Goal: Transaction & Acquisition: Purchase product/service

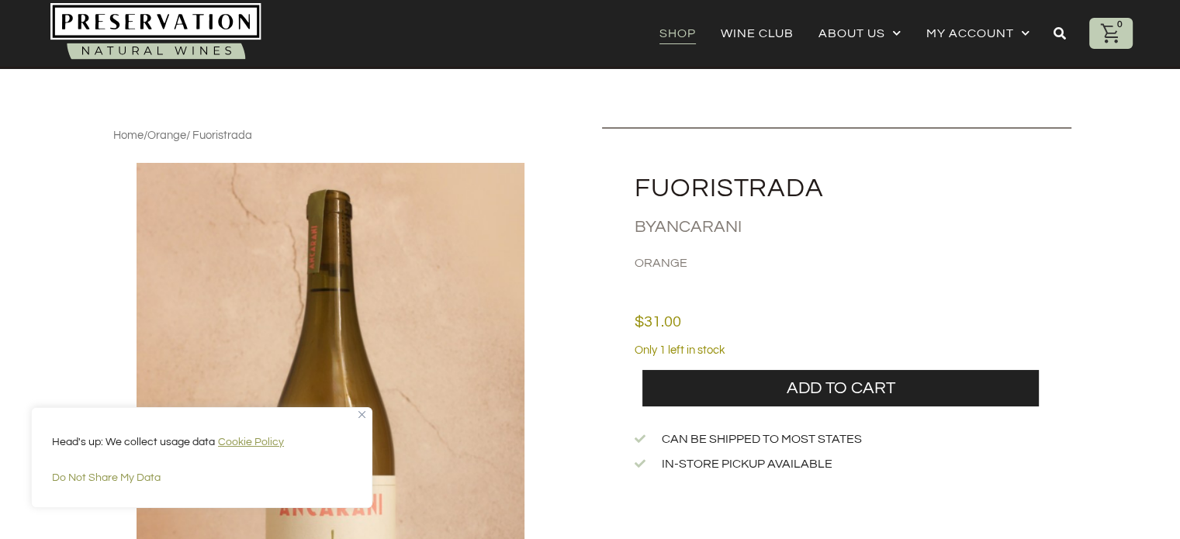
click at [681, 33] on link "Shop" at bounding box center [677, 33] width 36 height 22
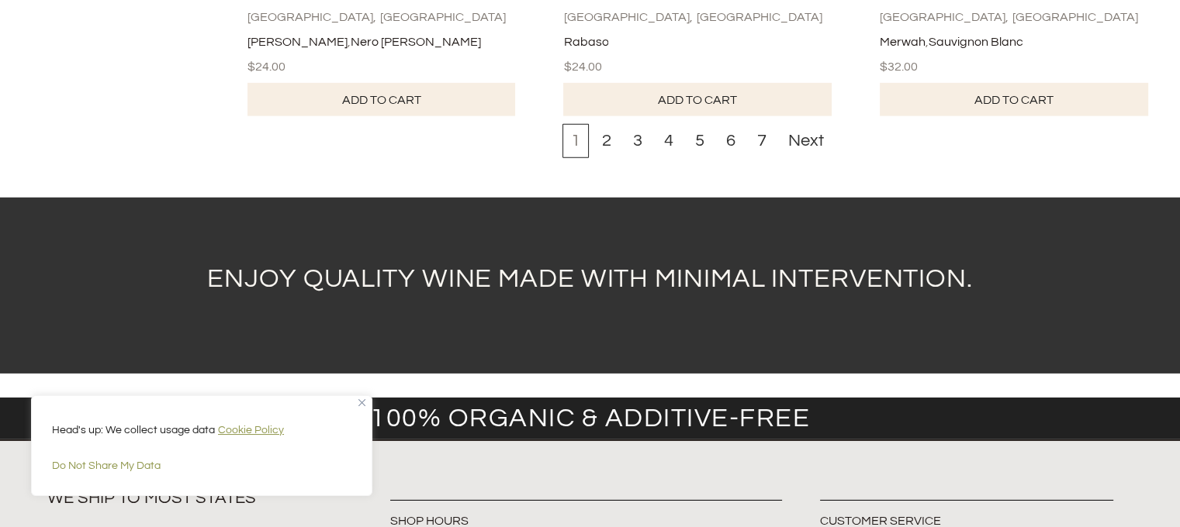
scroll to position [4731, 0]
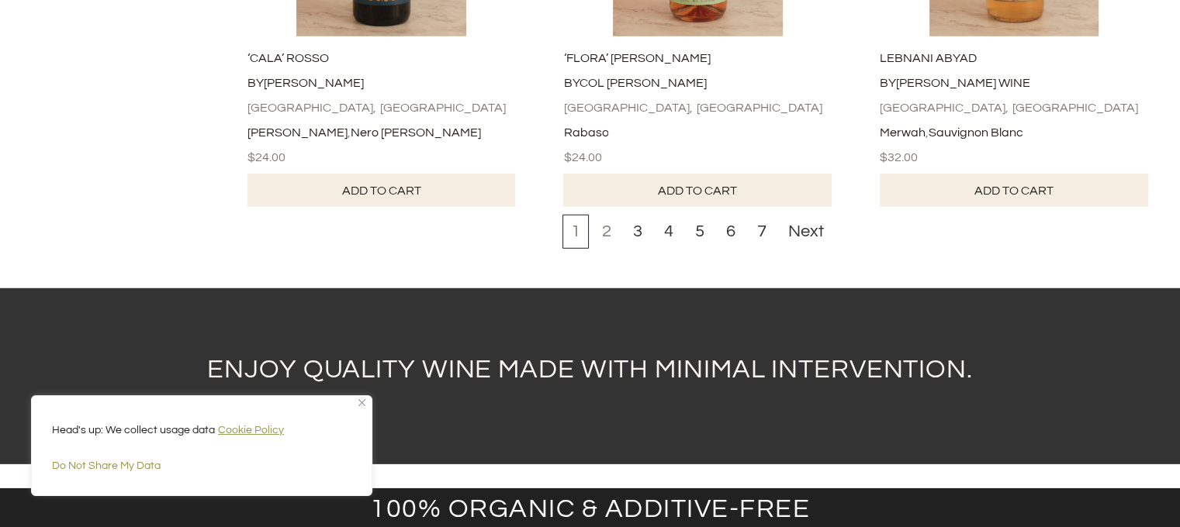
click at [609, 249] on div "2" at bounding box center [606, 232] width 26 height 34
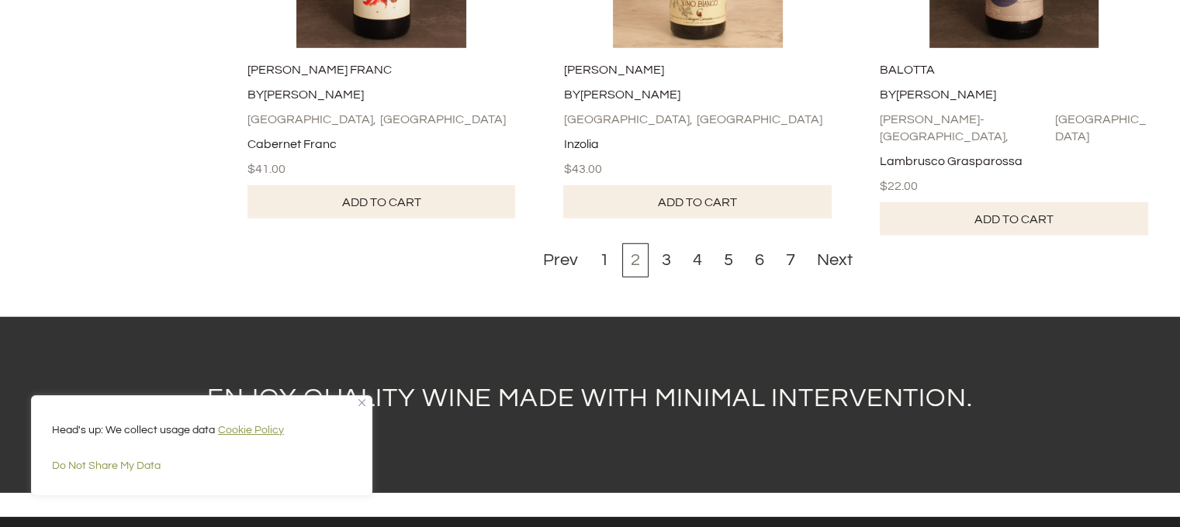
scroll to position [4706, 0]
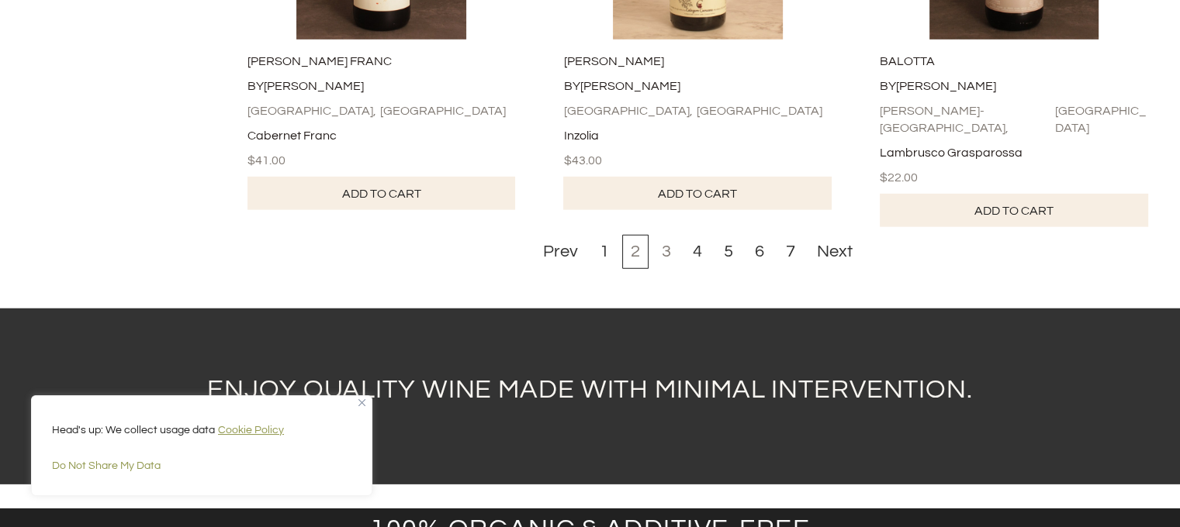
click at [672, 262] on div "3" at bounding box center [666, 252] width 26 height 34
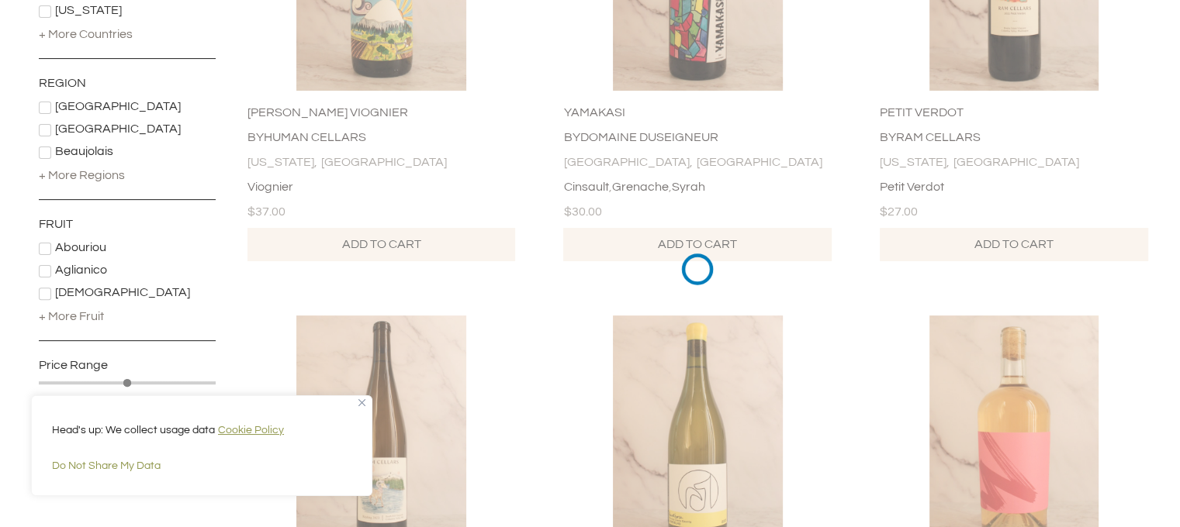
scroll to position [208, 0]
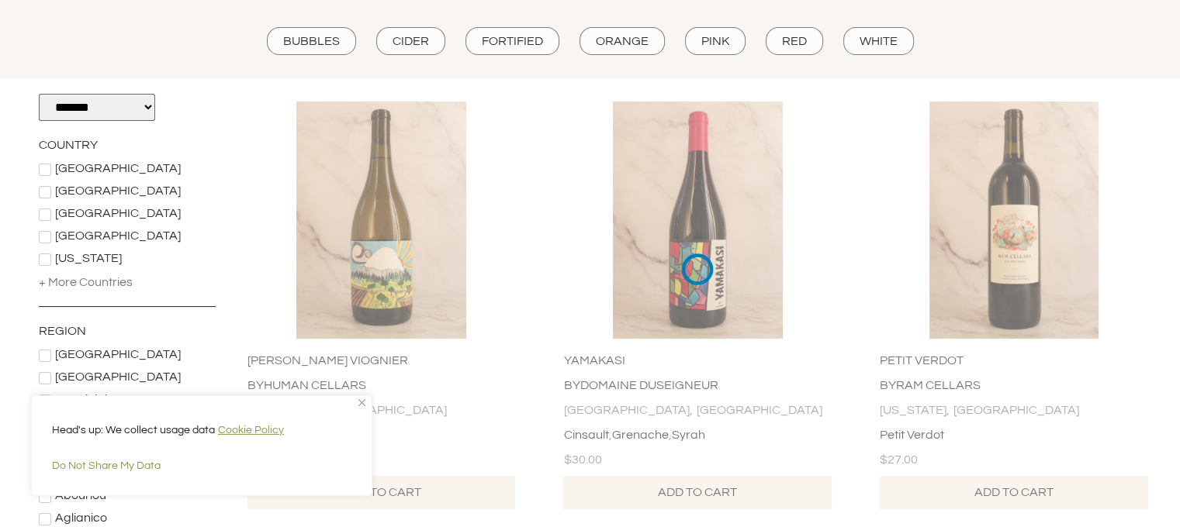
click at [358, 400] on img "Close" at bounding box center [361, 402] width 7 height 7
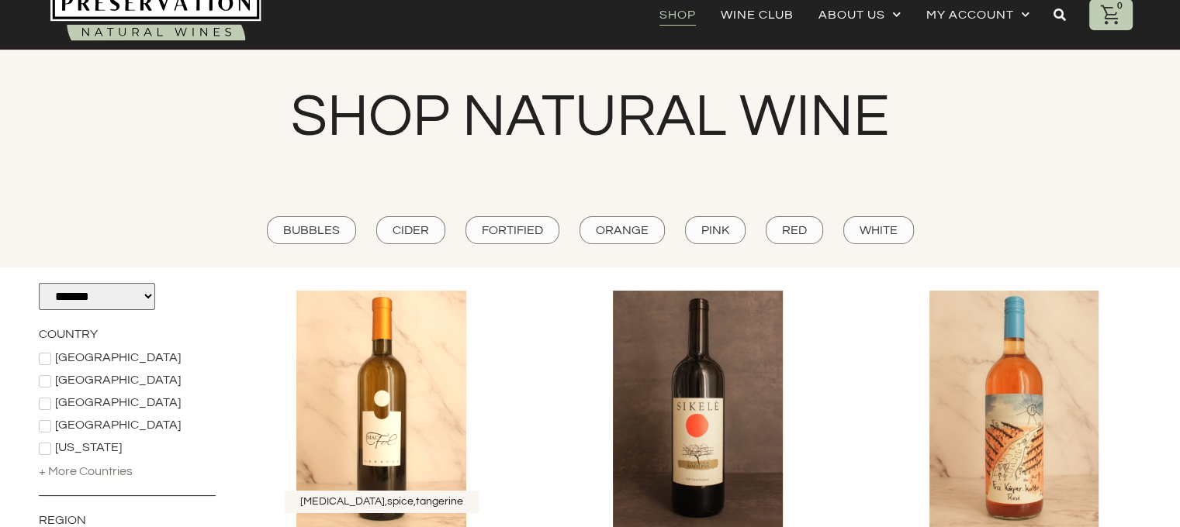
scroll to position [0, 0]
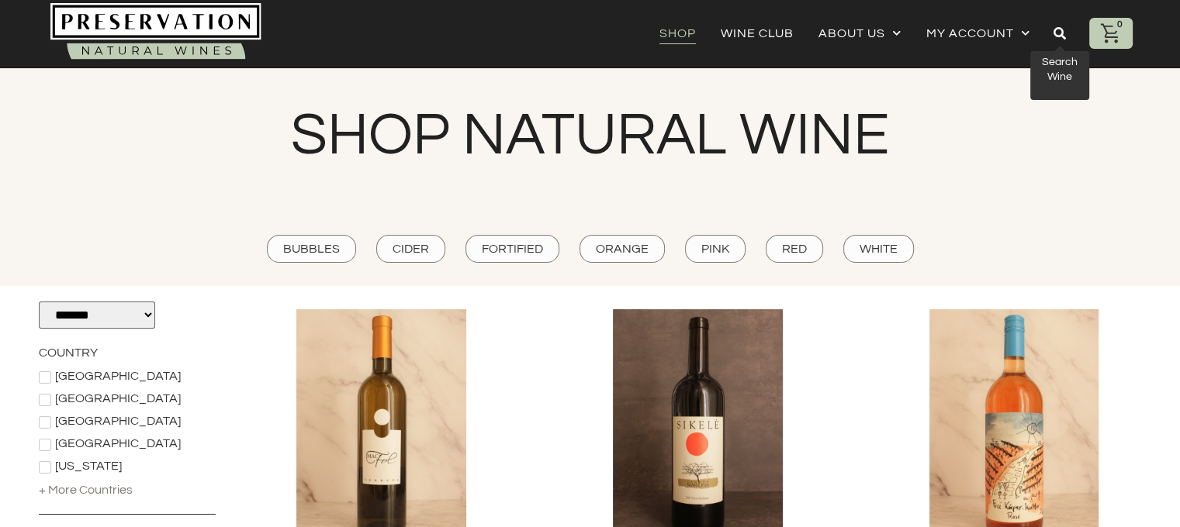
click at [1053, 35] on link at bounding box center [1059, 34] width 59 height 36
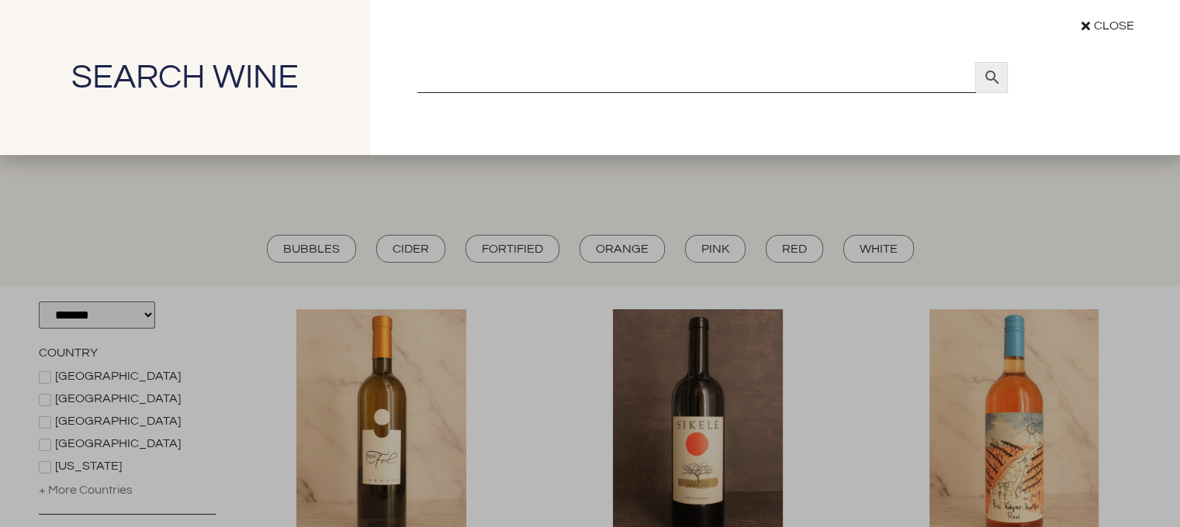
click at [646, 87] on input "Search" at bounding box center [696, 77] width 558 height 31
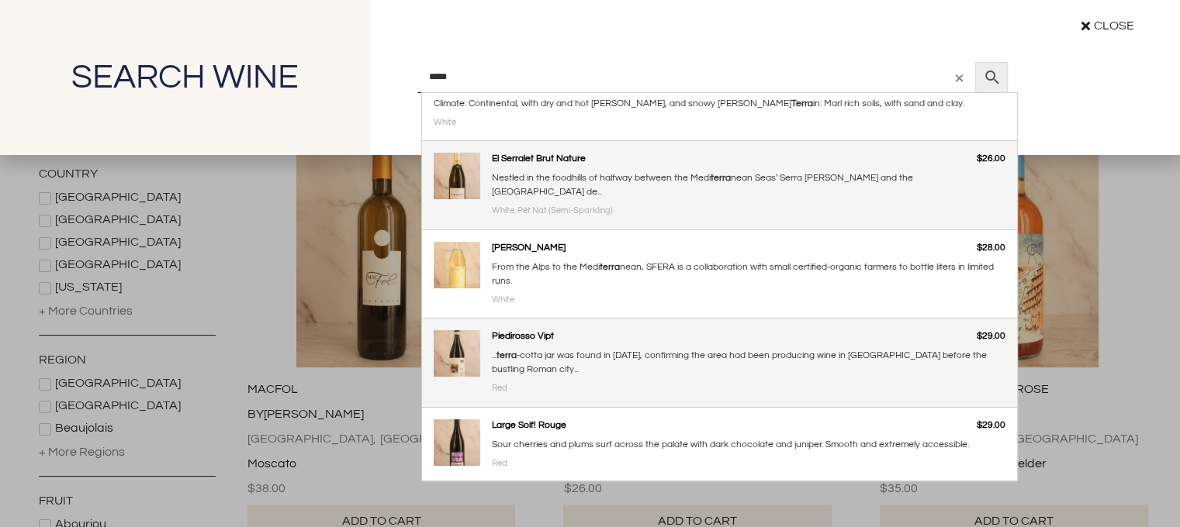
scroll to position [388, 0]
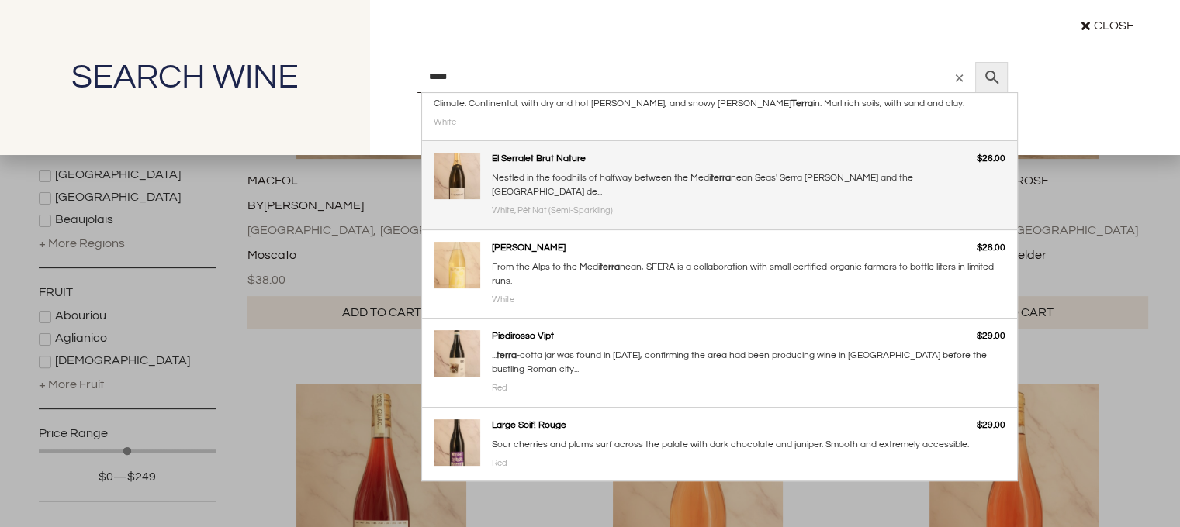
type input "*****"
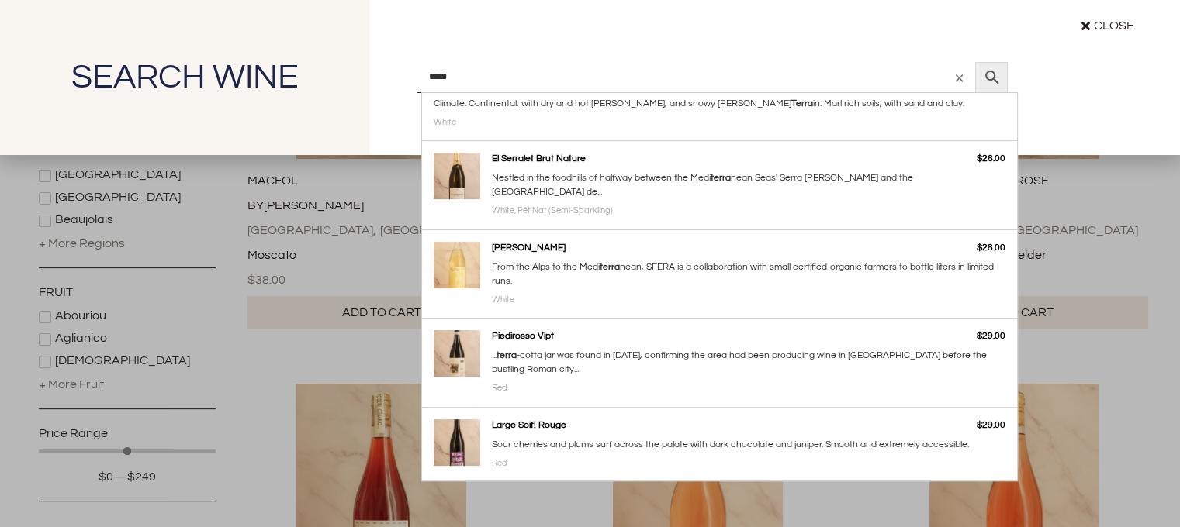
drag, startPoint x: 313, startPoint y: 109, endPoint x: 374, endPoint y: 130, distance: 64.5
click at [313, 109] on div "Search Wine" at bounding box center [185, 77] width 370 height 155
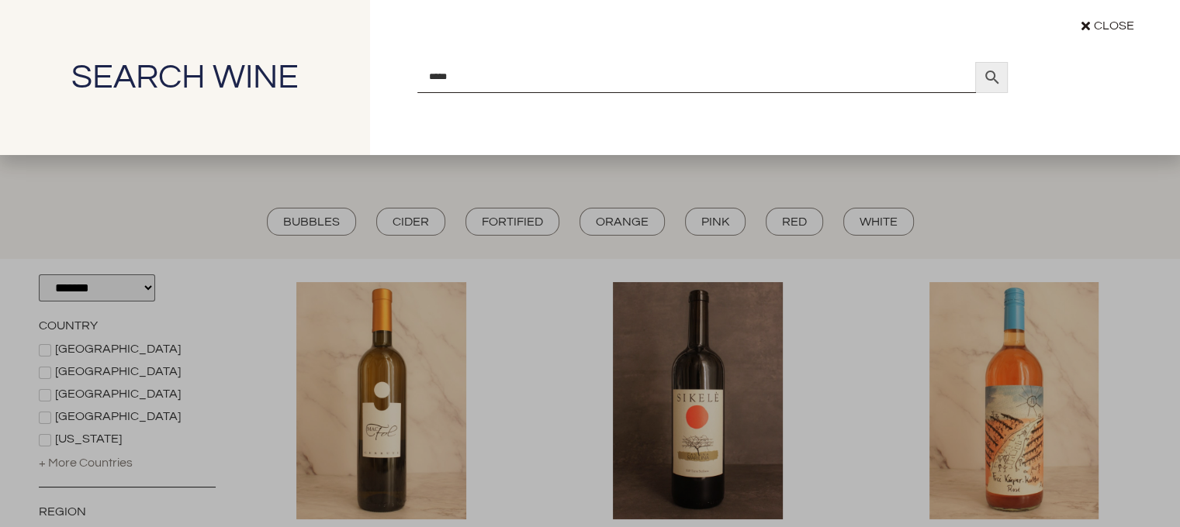
scroll to position [0, 0]
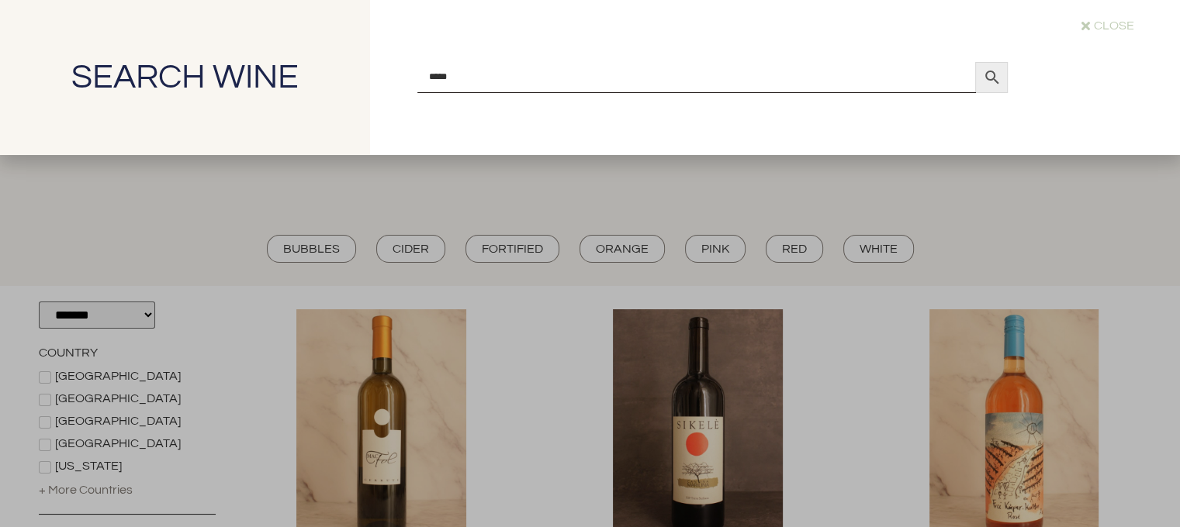
click at [1124, 26] on span "Close" at bounding box center [1114, 25] width 40 height 17
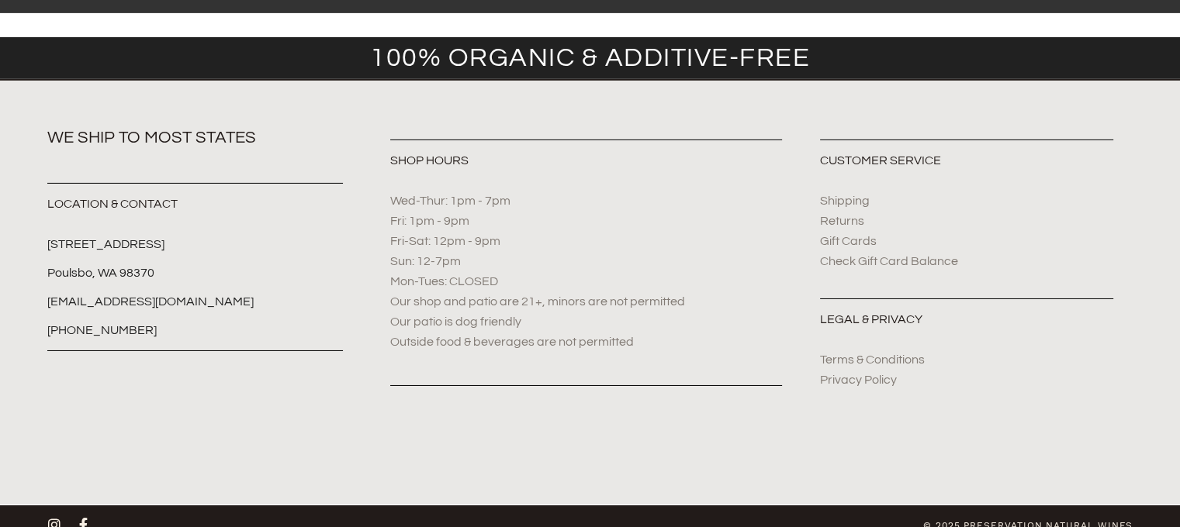
scroll to position [5273, 0]
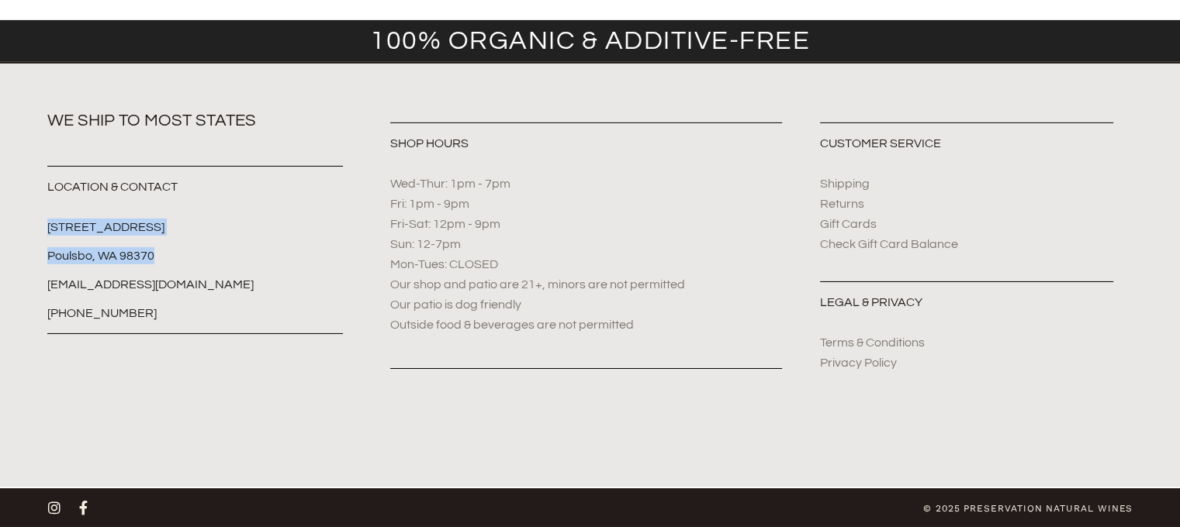
drag, startPoint x: 47, startPoint y: 223, endPoint x: 161, endPoint y: 259, distance: 120.2
click at [161, 259] on ul "[STREET_ADDRESS] [GEOGRAPHIC_DATA], WA 98370 [EMAIL_ADDRESS][DOMAIN_NAME] [PHON…" at bounding box center [195, 270] width 296 height 103
copy ul "[STREET_ADDRESS]"
click at [354, 179] on div "We ship to most states Location & Contact [STREET_ADDRESS] [GEOGRAPHIC_DATA], W…" at bounding box center [207, 246] width 321 height 270
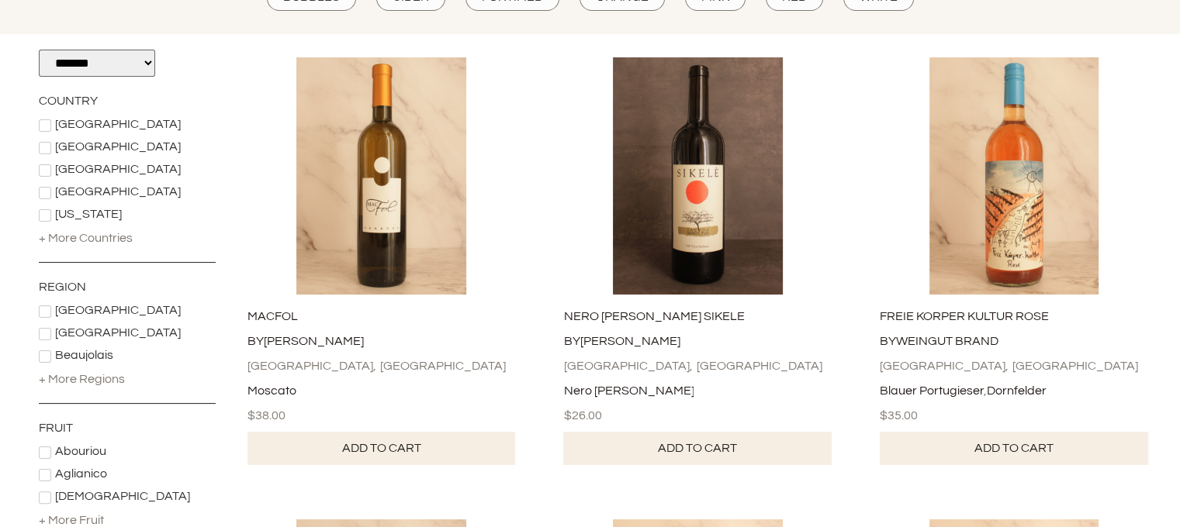
scroll to position [309, 0]
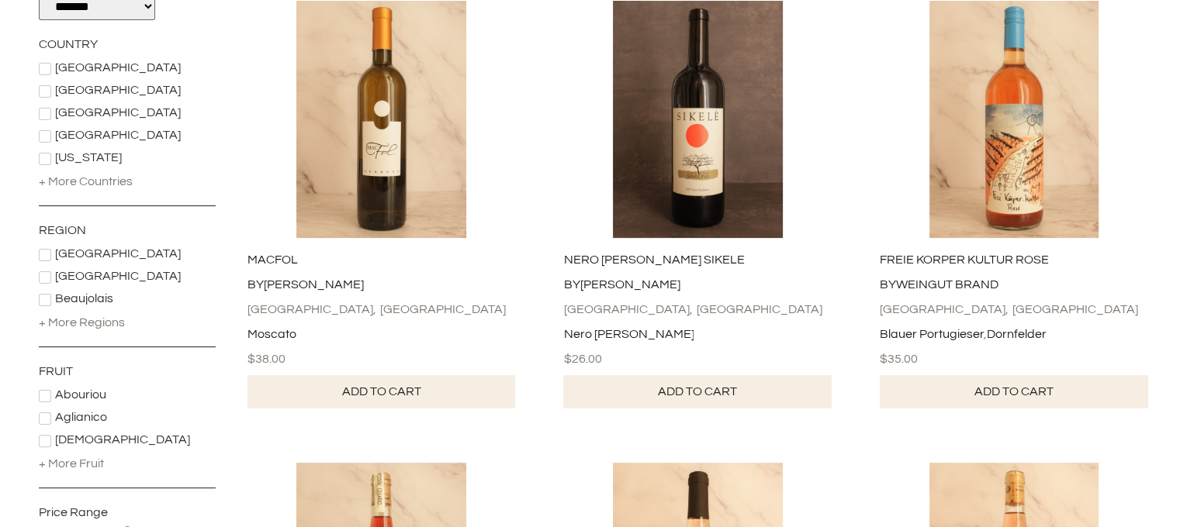
click at [99, 180] on div "+ More Countries" at bounding box center [86, 181] width 94 height 17
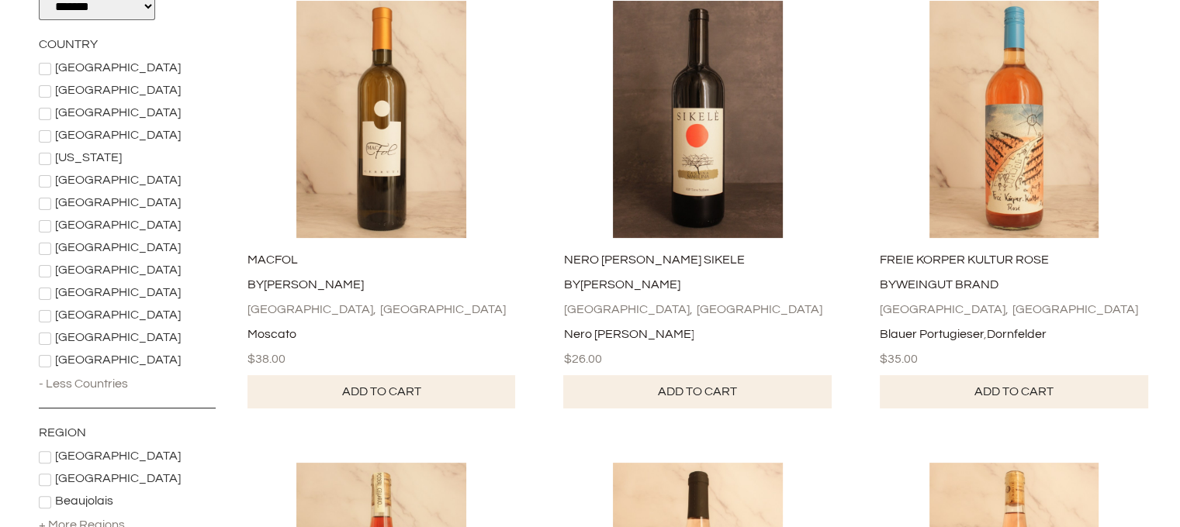
click at [47, 226] on icon at bounding box center [44, 226] width 9 height 9
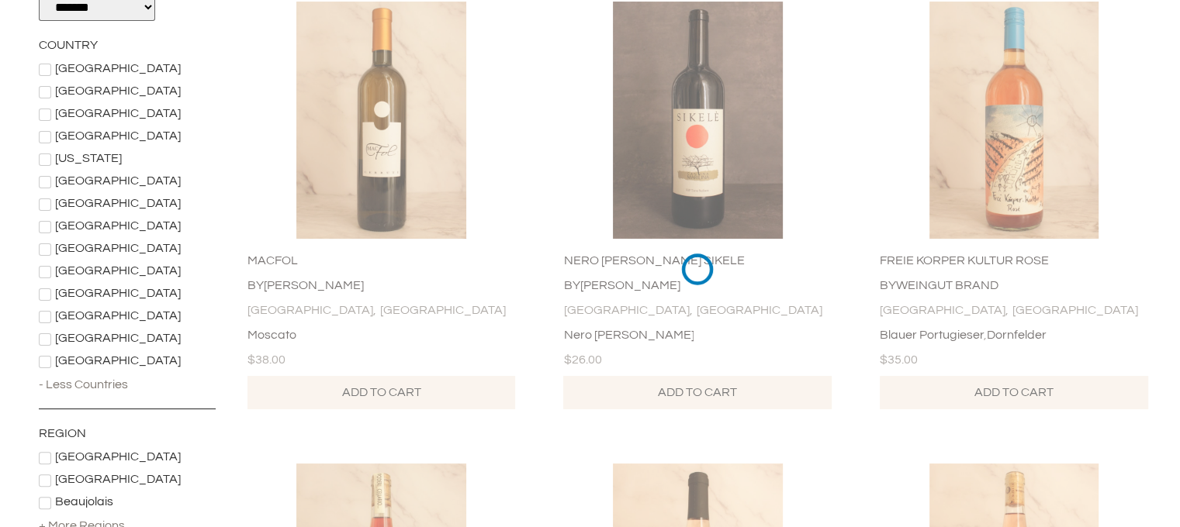
click at [47, 296] on icon at bounding box center [44, 294] width 9 height 9
click at [42, 294] on icon at bounding box center [45, 295] width 8 height 6
click at [45, 337] on icon at bounding box center [44, 339] width 9 height 9
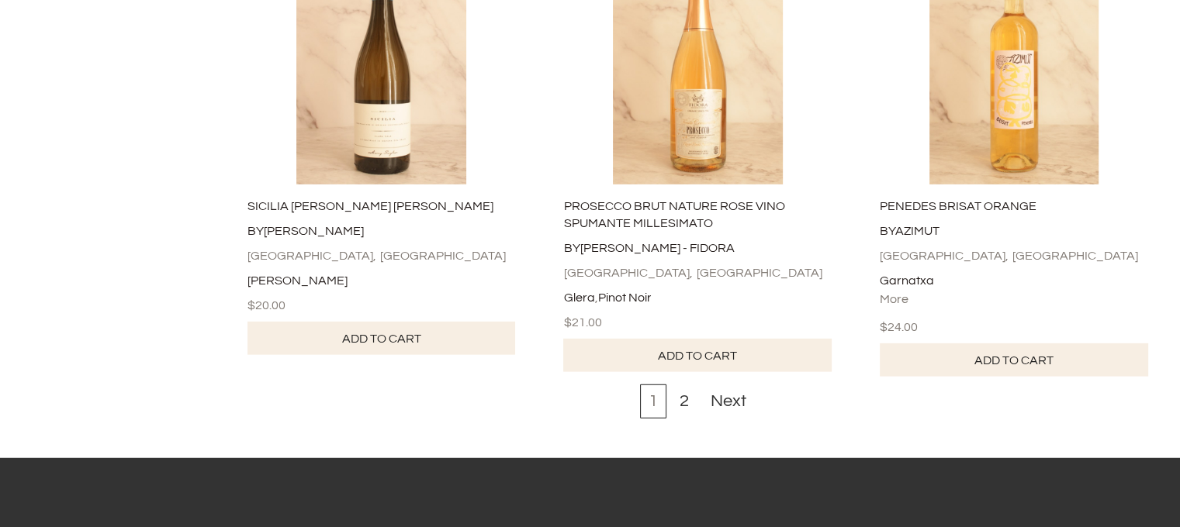
scroll to position [5007, 0]
